Goal: Communication & Community: Answer question/provide support

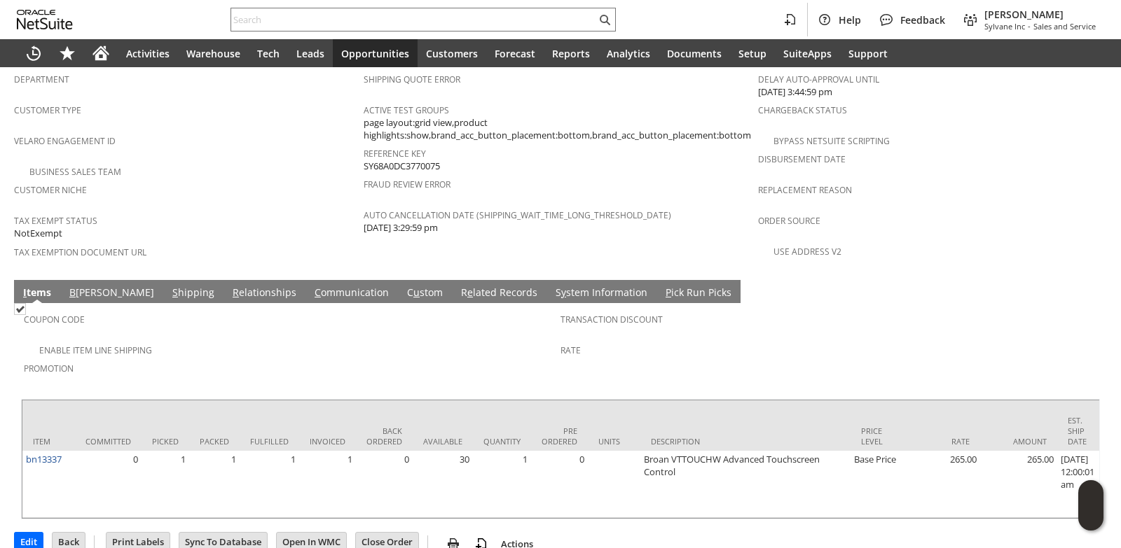
scroll to position [470, 0]
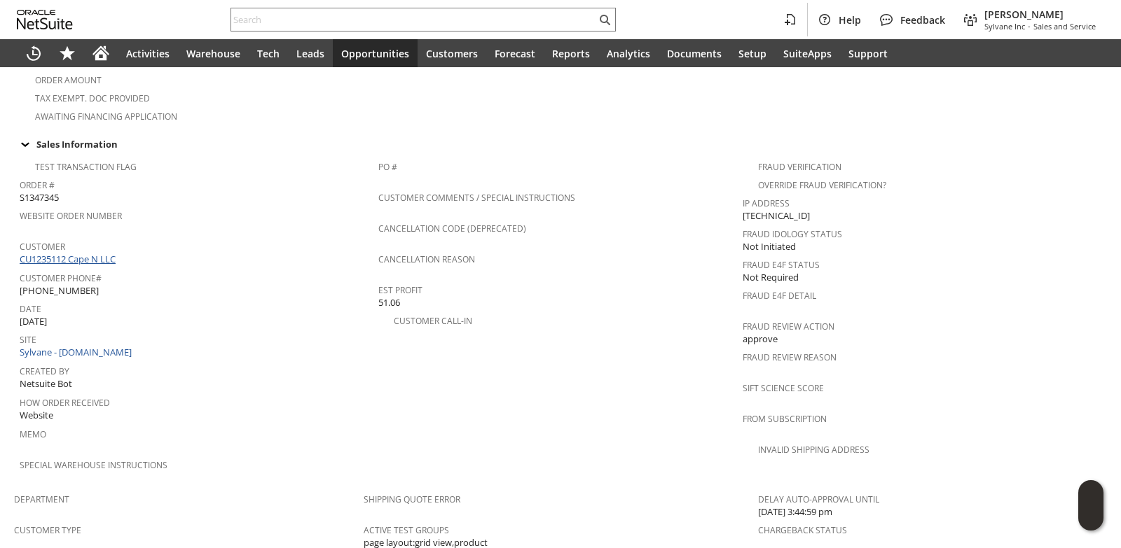
click at [101, 253] on link "CU1235112 Cape N LLC" at bounding box center [69, 259] width 99 height 13
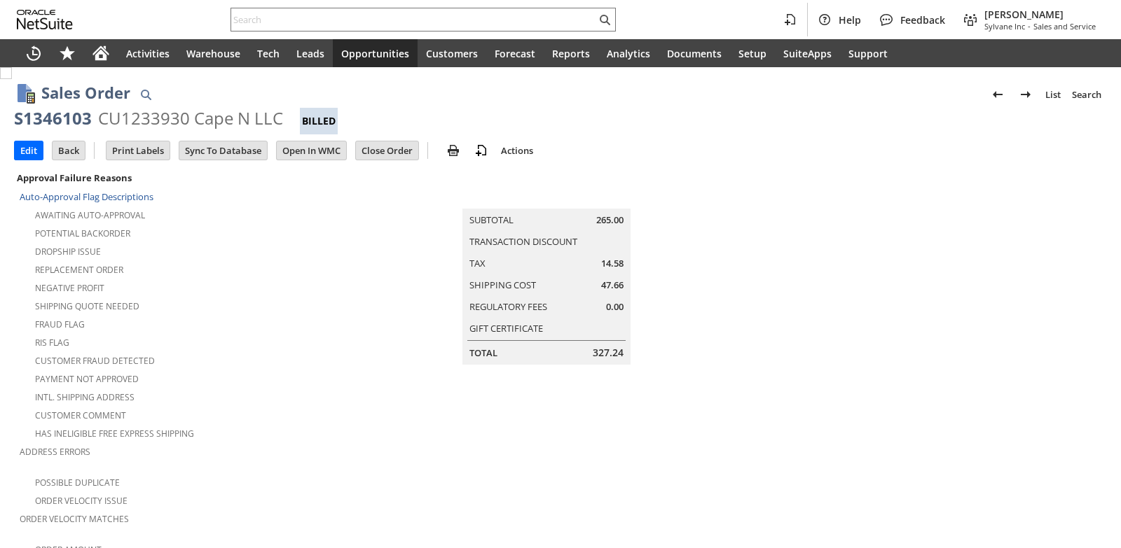
scroll to position [890, 0]
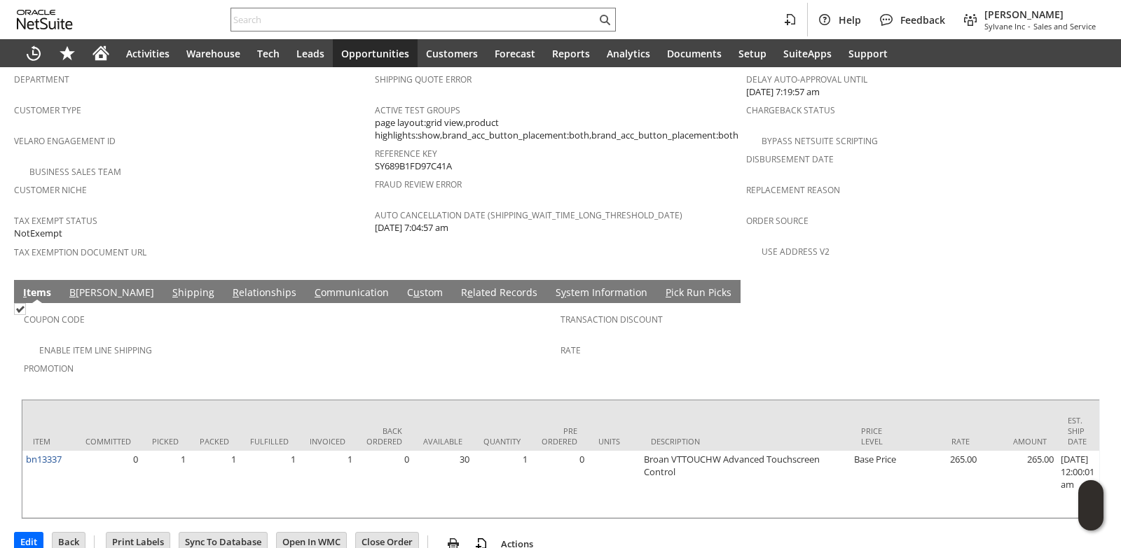
click at [311, 286] on link "C ommunication" at bounding box center [351, 293] width 81 height 15
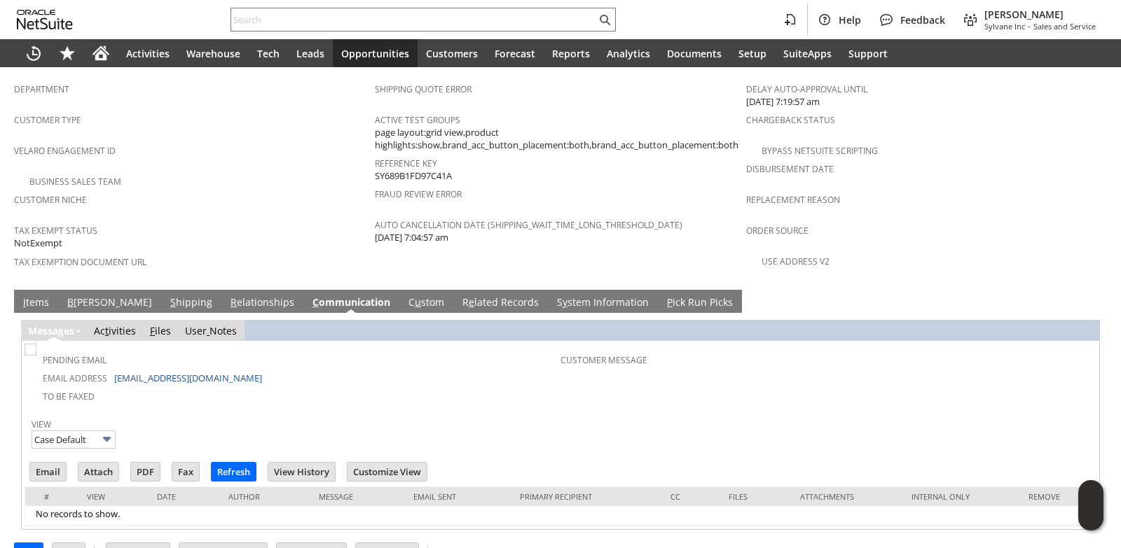
scroll to position [0, 0]
click at [52, 463] on input "Email" at bounding box center [48, 472] width 36 height 18
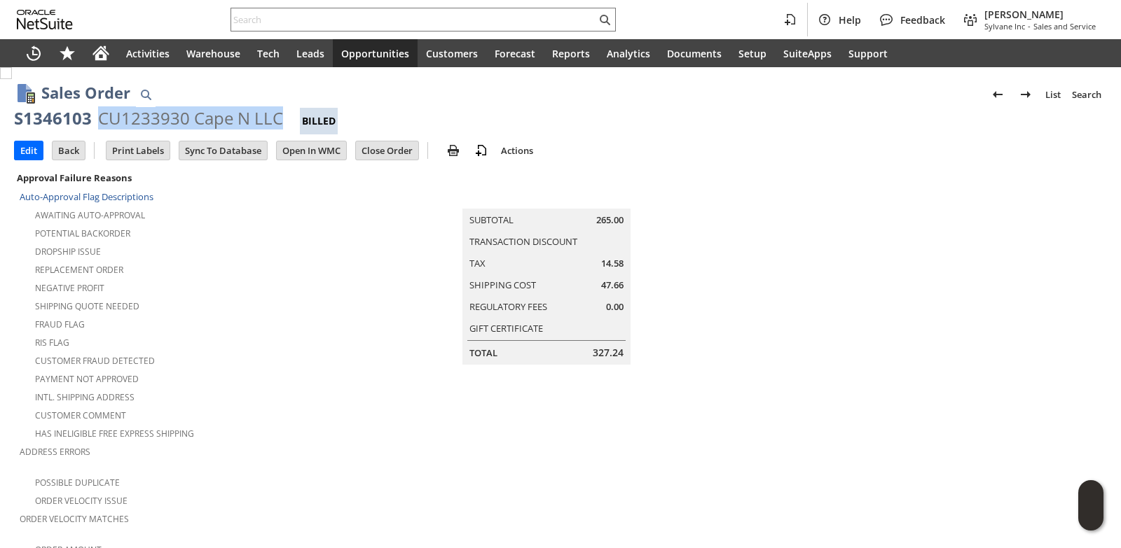
drag, startPoint x: 281, startPoint y: 110, endPoint x: 97, endPoint y: 117, distance: 183.7
click at [97, 117] on div "S1346103 CU1233930 Cape N LLC Billed" at bounding box center [560, 120] width 1093 height 27
copy div "CU1233930 Cape N LLC"
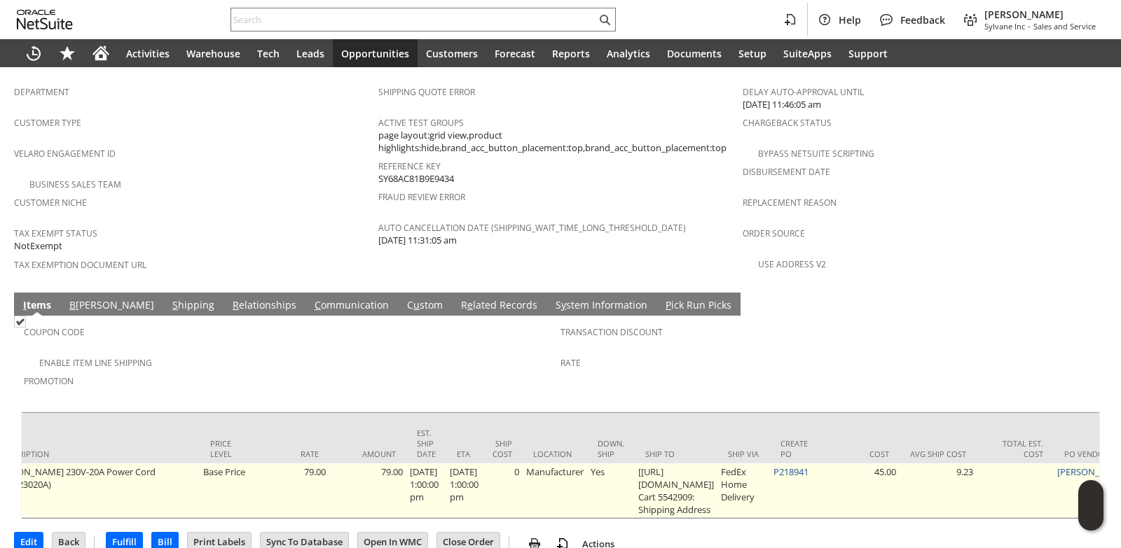
scroll to position [0, 658]
click at [801, 466] on link "P218941" at bounding box center [783, 472] width 35 height 13
